Goal: Check status: Check status

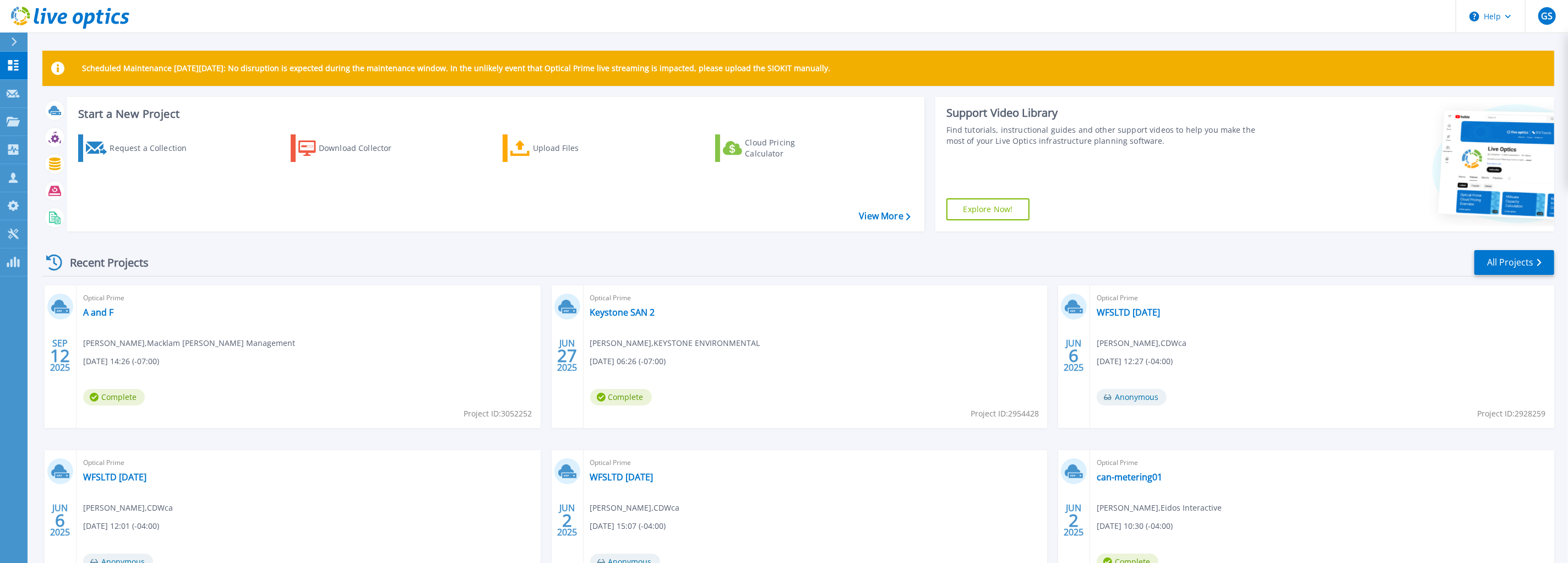
scroll to position [69, 0]
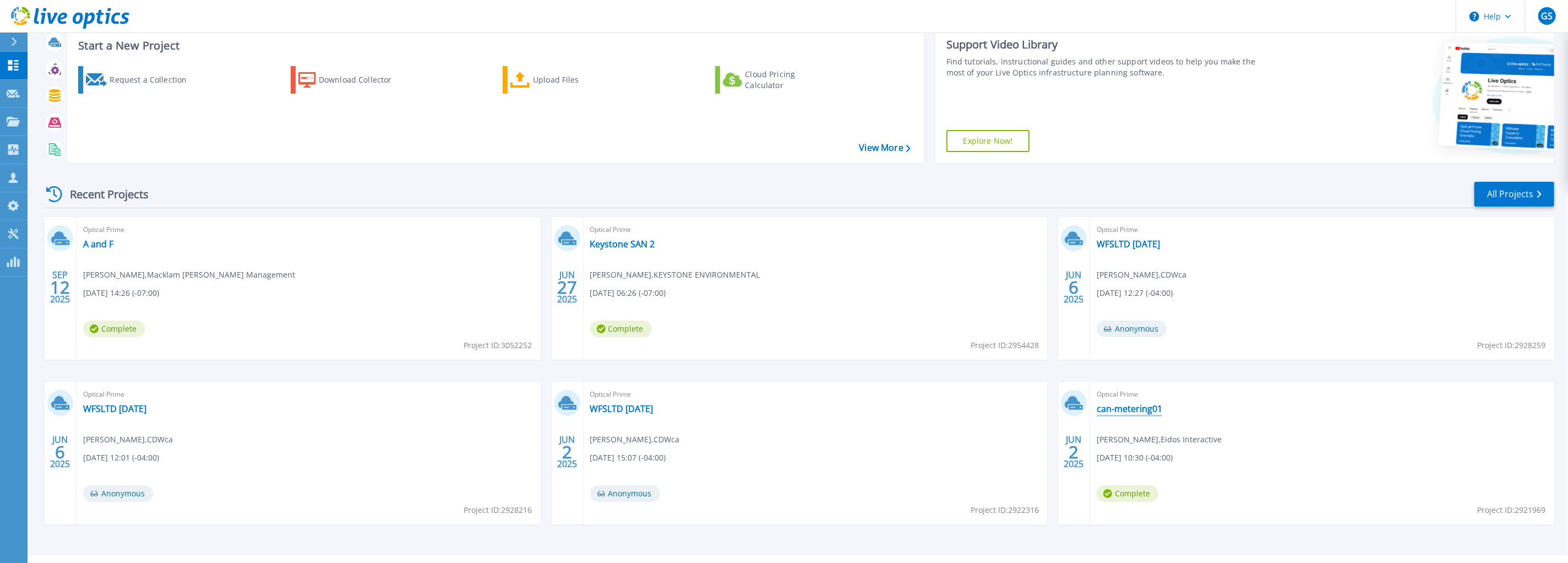
click at [1131, 408] on link "can-metering01" at bounding box center [1129, 409] width 66 height 11
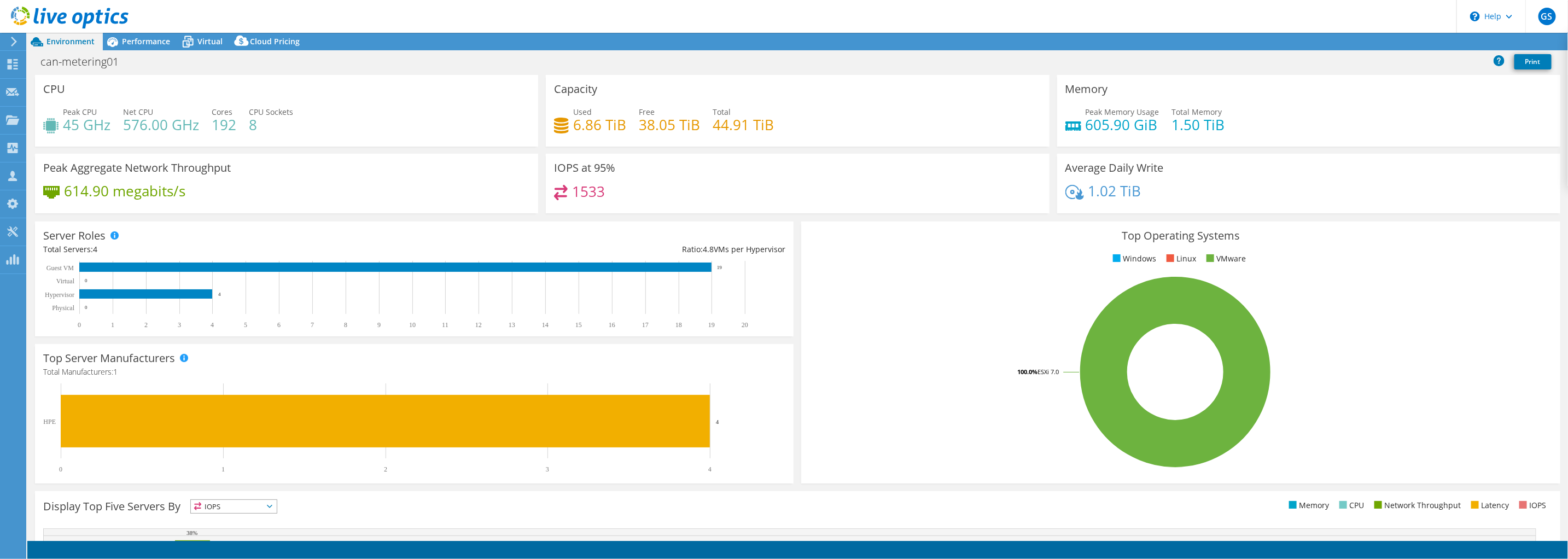
select select "[GEOGRAPHIC_DATA]"
select select "USD"
click at [404, 217] on div "Server Roles Physical Servers represent bare metal servers that were targets of…" at bounding box center [414, 278] width 766 height 122
